Goal: Communication & Community: Answer question/provide support

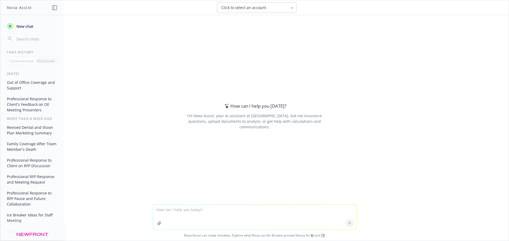
paste textarea "In your client conversations, what benefits / perks / support are clients askin…"
type textarea "In your client conversations, what benefits / perks / support are clients askin…"
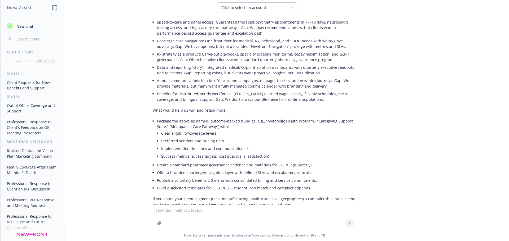
scroll to position [234, 0]
